Goal: Task Accomplishment & Management: Manage account settings

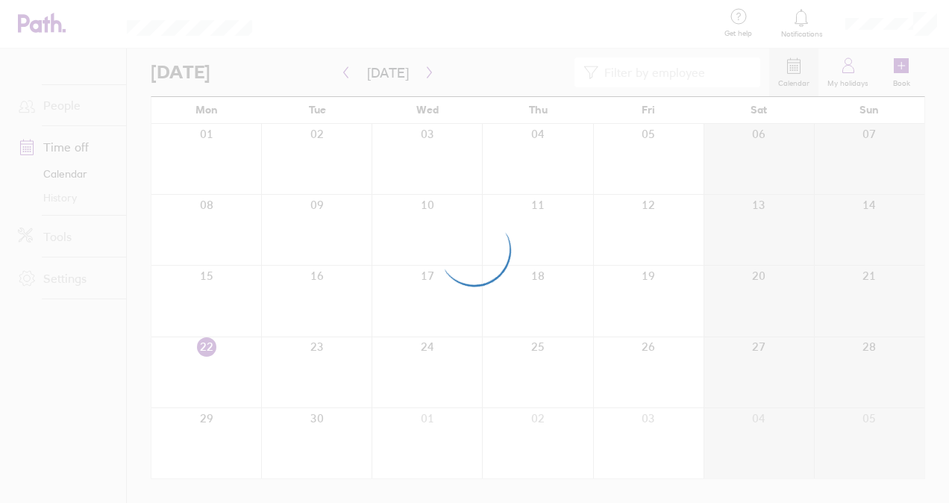
click at [633, 18] on div at bounding box center [474, 251] width 949 height 503
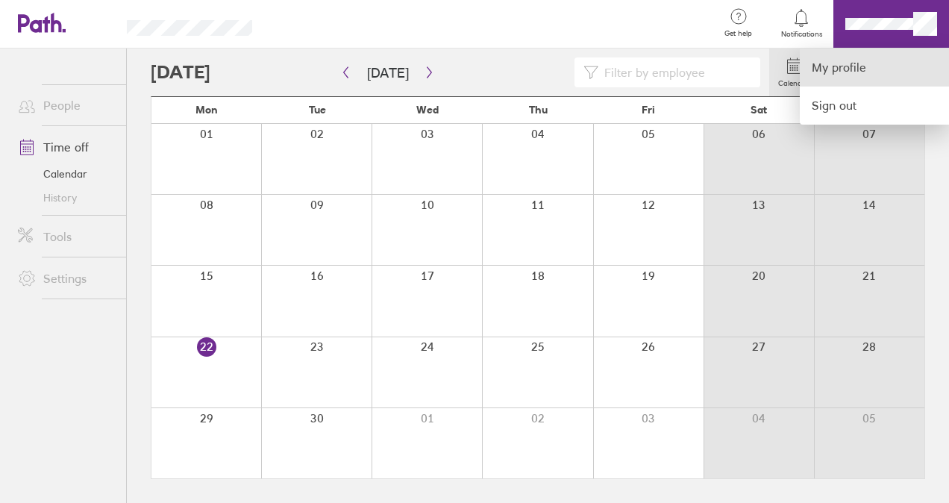
click at [877, 54] on link "My profile" at bounding box center [874, 68] width 149 height 38
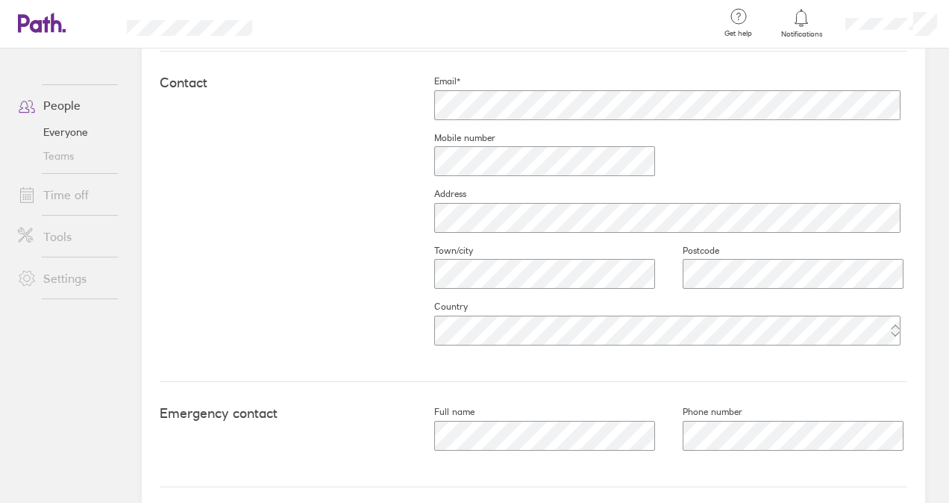
scroll to position [719, 0]
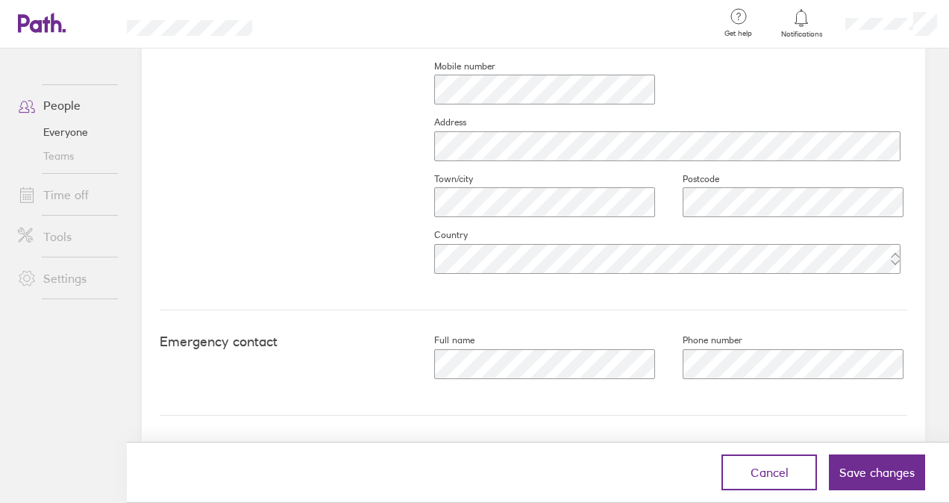
click at [758, 378] on div at bounding box center [783, 364] width 248 height 36
click at [854, 460] on button "Save changes" at bounding box center [877, 472] width 96 height 36
click at [857, 468] on span "Save changes" at bounding box center [876, 472] width 75 height 13
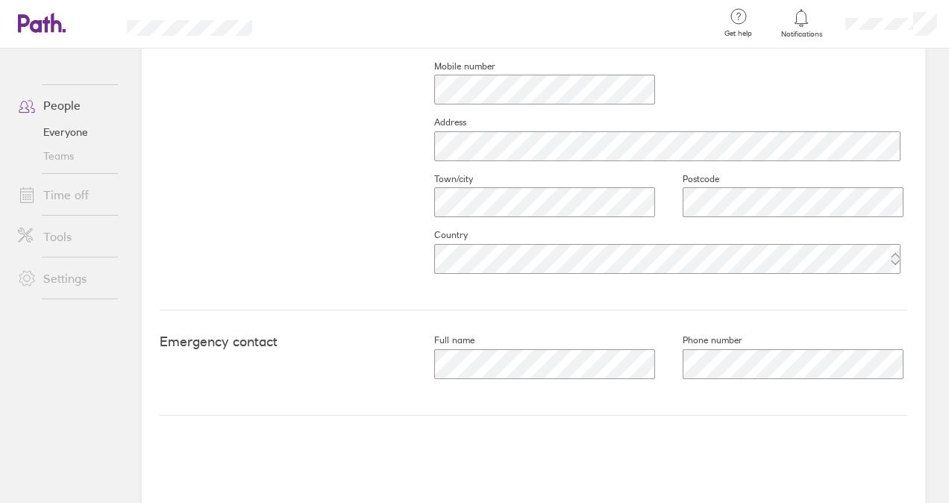
click at [330, 76] on div "Contact Email* Mobile number Address Town/city Postcode Country" at bounding box center [534, 145] width 748 height 331
